Goal: Task Accomplishment & Management: Manage account settings

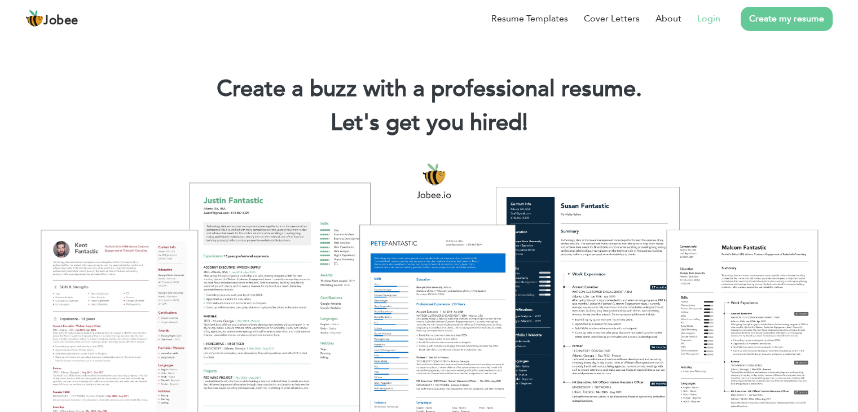
click at [712, 23] on link "Login" at bounding box center [709, 19] width 23 height 14
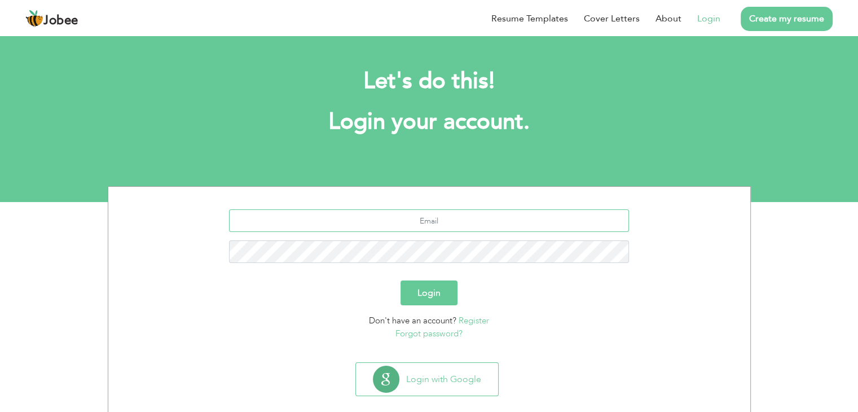
click at [460, 217] on input "text" at bounding box center [429, 220] width 400 height 23
type input "[EMAIL_ADDRESS][DOMAIN_NAME]"
click at [401, 280] on button "Login" at bounding box center [429, 292] width 57 height 25
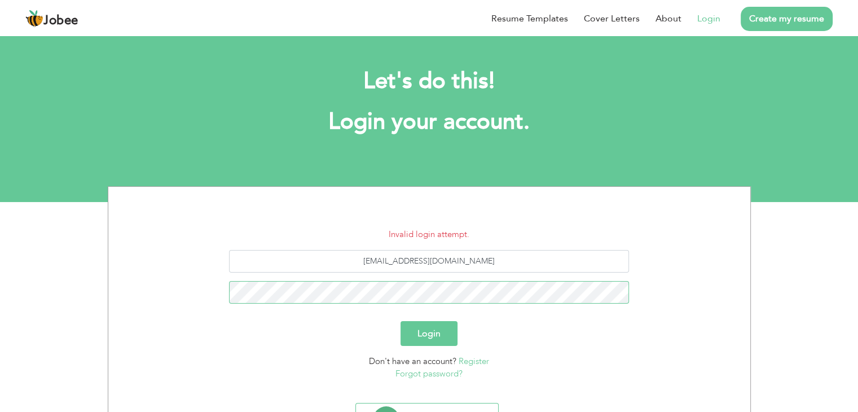
click at [401, 321] on button "Login" at bounding box center [429, 333] width 57 height 25
